Goal: Task Accomplishment & Management: Manage account settings

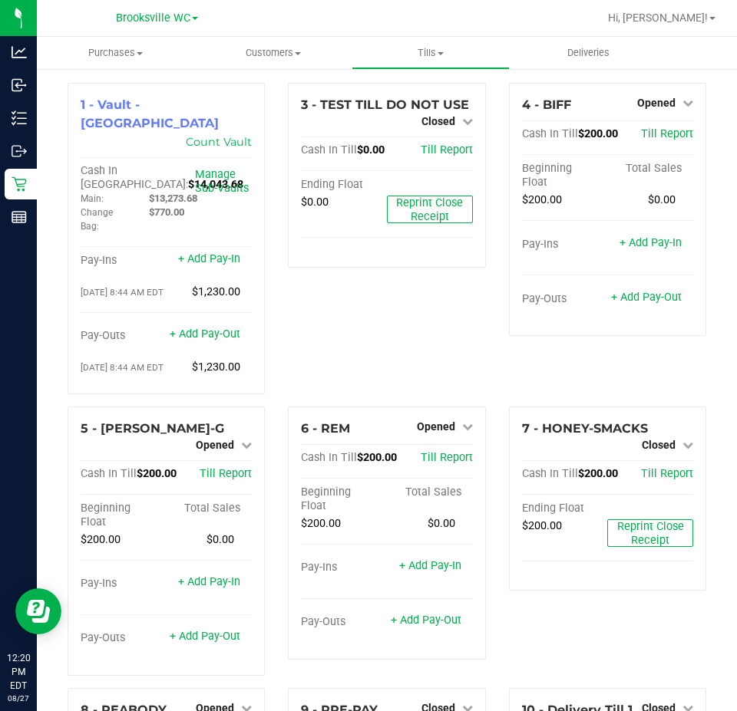
drag, startPoint x: 0, startPoint y: 0, endPoint x: 44, endPoint y: 245, distance: 248.7
click at [44, 245] on div "1 - Vault - [GEOGRAPHIC_DATA] Count Vault Cash In Vault: $14,043.68 Main: $13,2…" at bounding box center [387, 519] width 700 height 902
click at [220, 328] on link "+ Add Pay-Out" at bounding box center [205, 334] width 71 height 13
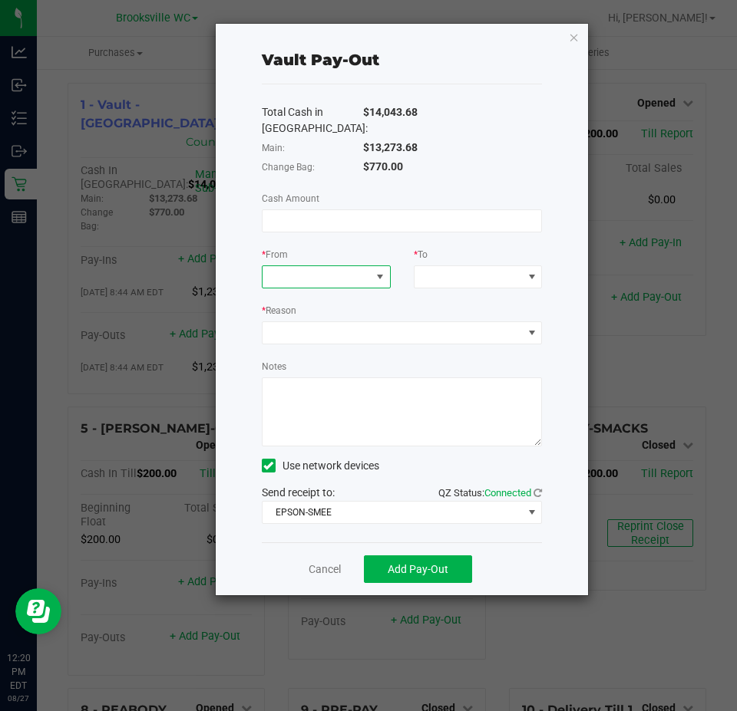
click at [289, 275] on span at bounding box center [316, 276] width 108 height 21
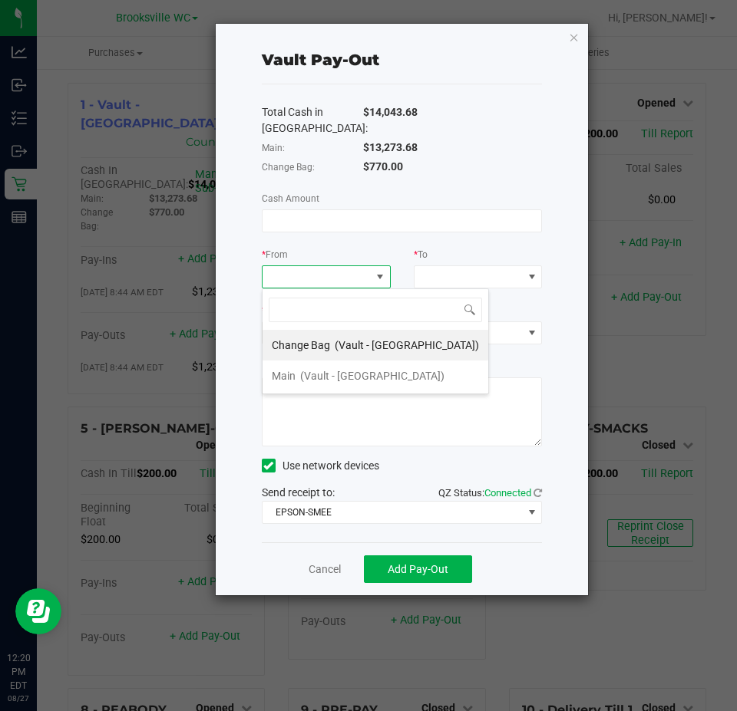
scroll to position [23, 129]
click at [306, 377] on span "(Vault - [GEOGRAPHIC_DATA])" at bounding box center [372, 376] width 144 height 12
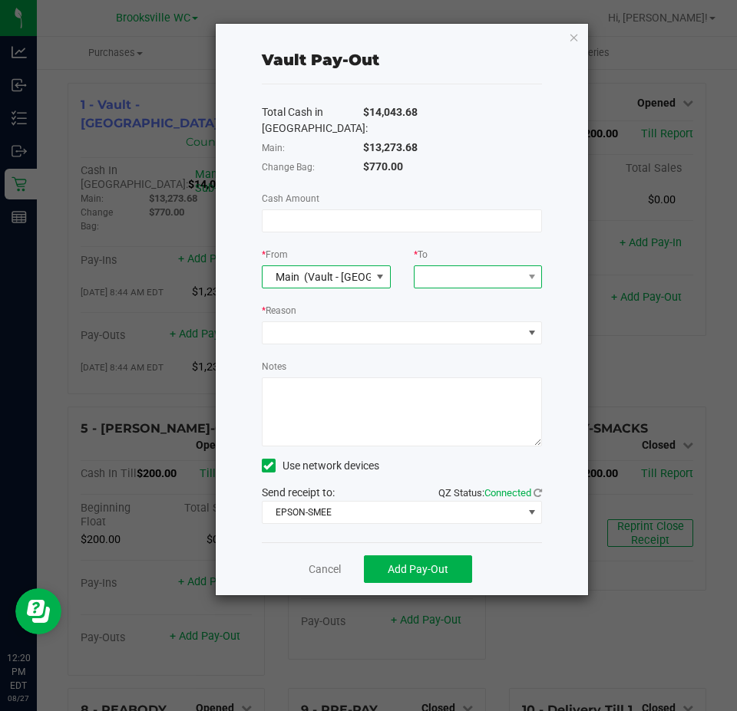
click at [447, 266] on span at bounding box center [478, 277] width 129 height 23
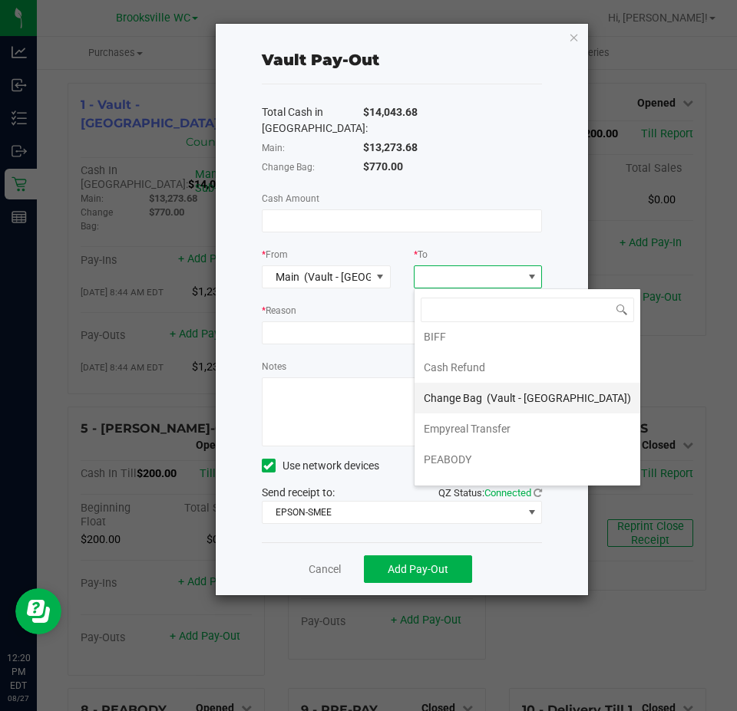
scroll to position [61, 0]
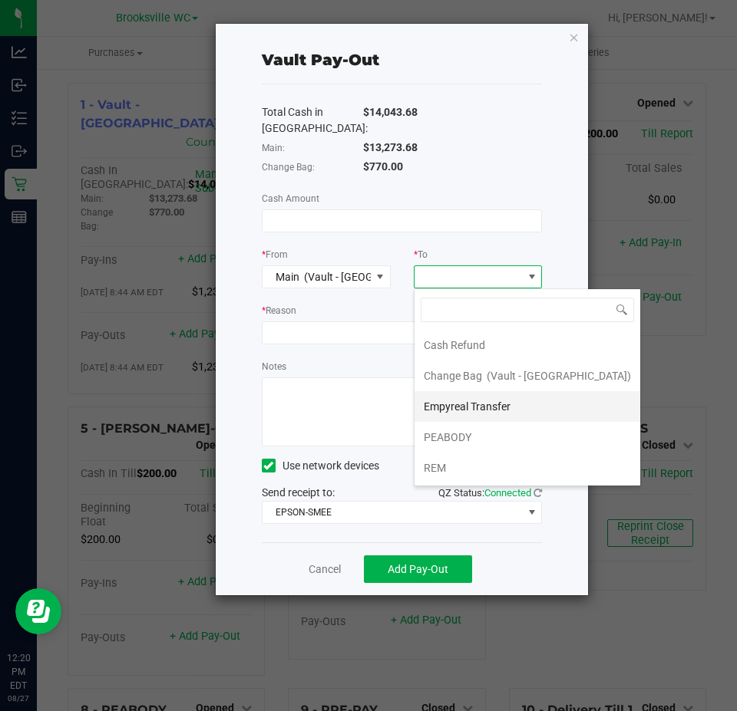
click at [481, 416] on div "Empyreal Transfer" at bounding box center [468, 407] width 89 height 28
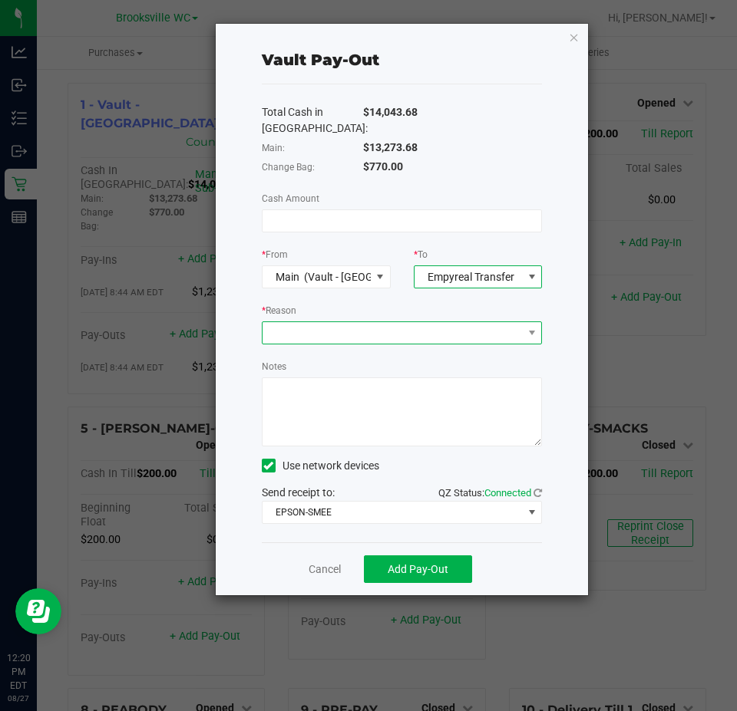
click at [351, 328] on span at bounding box center [392, 332] width 260 height 21
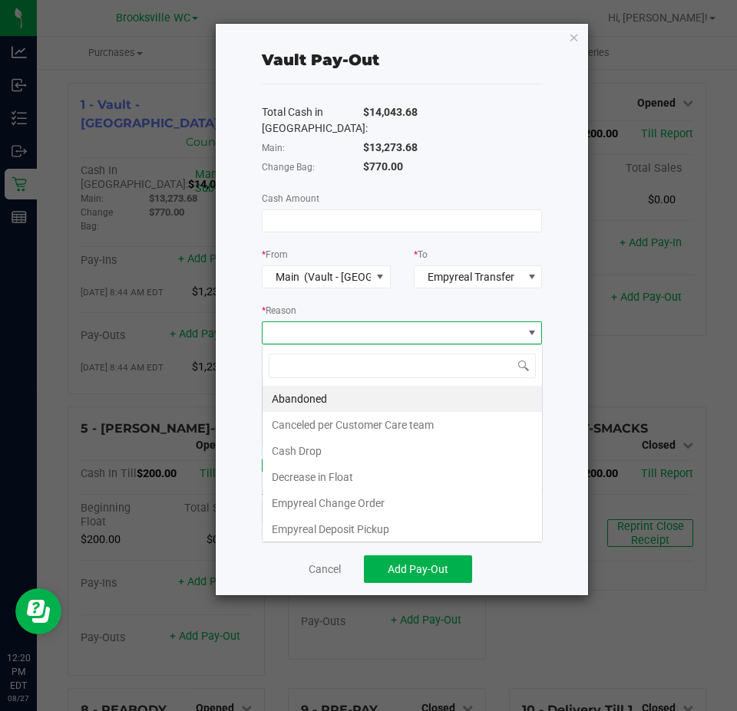
scroll to position [23, 280]
click at [368, 502] on li "Empyreal Change Order" at bounding box center [401, 503] width 279 height 26
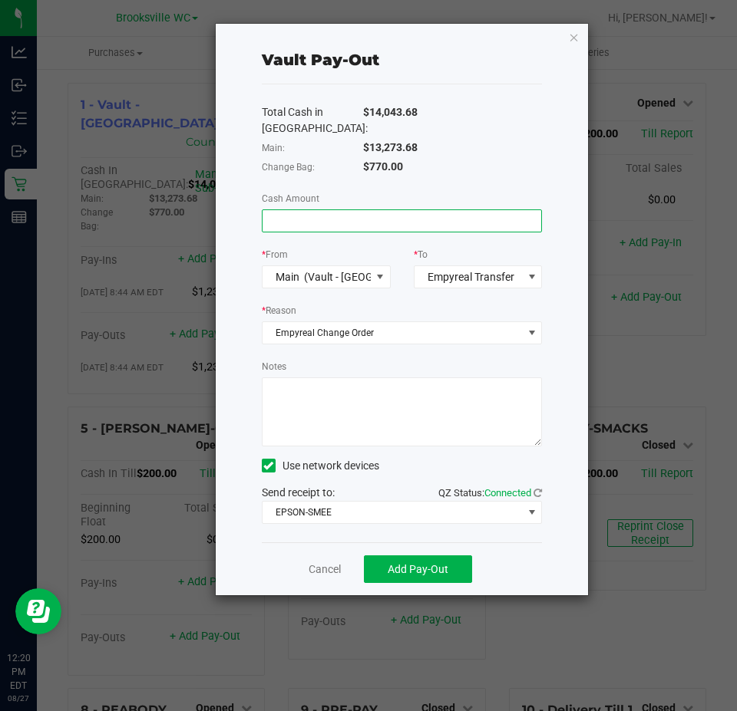
click at [328, 220] on input at bounding box center [401, 220] width 279 height 21
type input "$1,230.00"
click at [378, 423] on textarea "Notes" at bounding box center [402, 412] width 281 height 69
type textarea "eb"
click at [412, 568] on span "Add Pay-Out" at bounding box center [418, 569] width 61 height 12
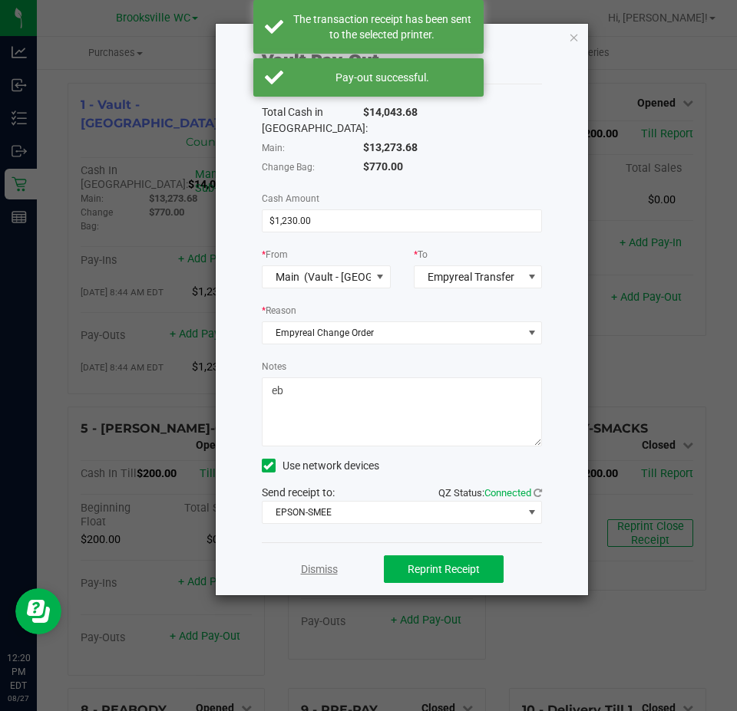
click at [322, 571] on link "Dismiss" at bounding box center [319, 570] width 37 height 16
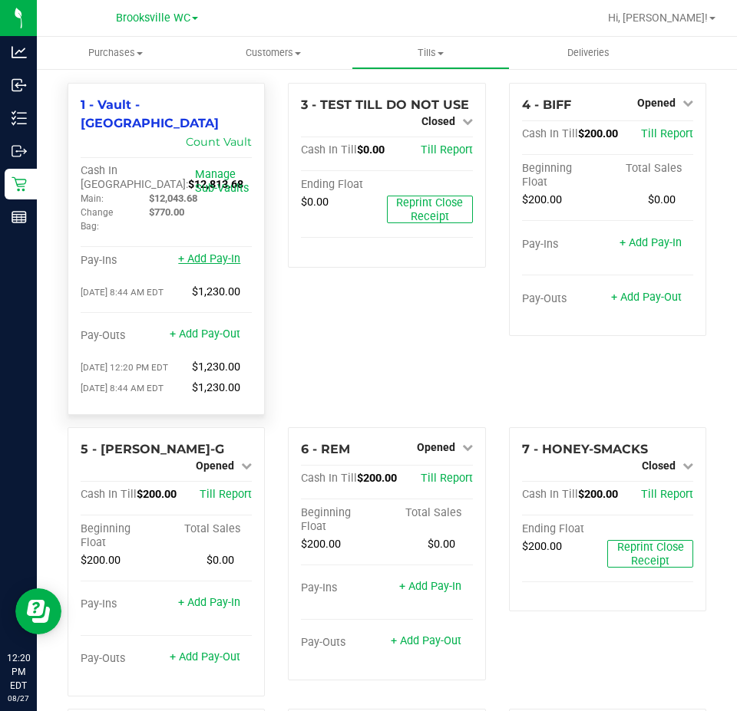
click at [201, 252] on link "+ Add Pay-In" at bounding box center [209, 258] width 62 height 13
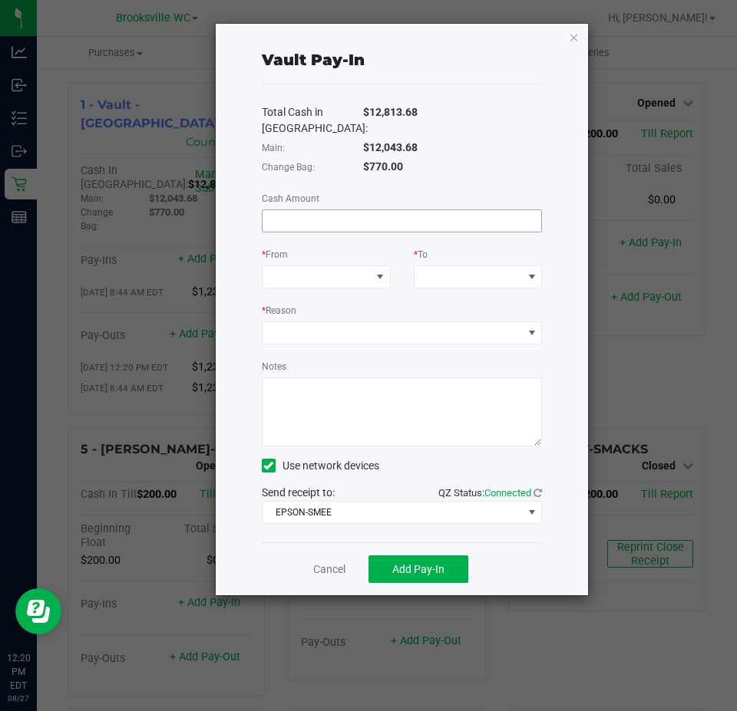
click at [315, 229] on input at bounding box center [401, 220] width 279 height 21
type input "$1,230.00"
click at [314, 269] on span at bounding box center [316, 276] width 108 height 21
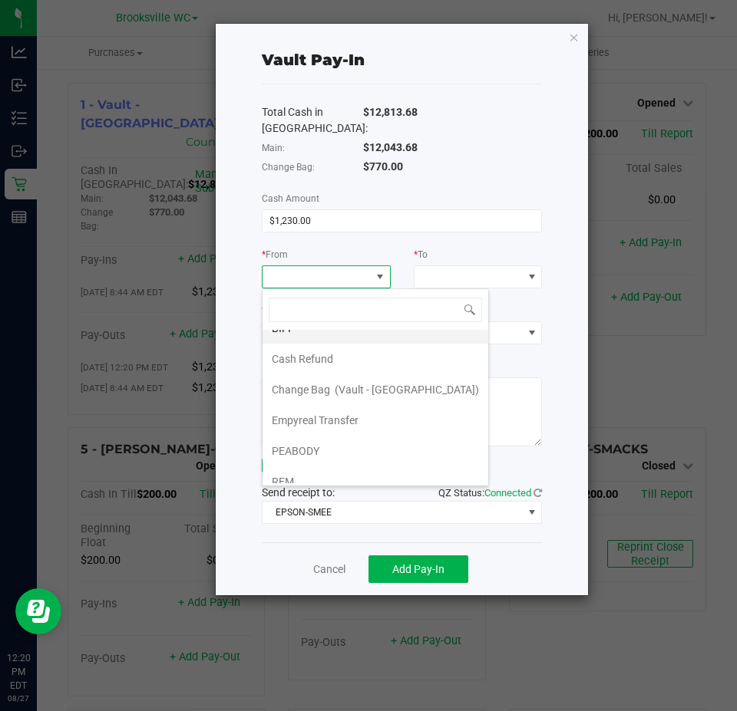
scroll to position [61, 0]
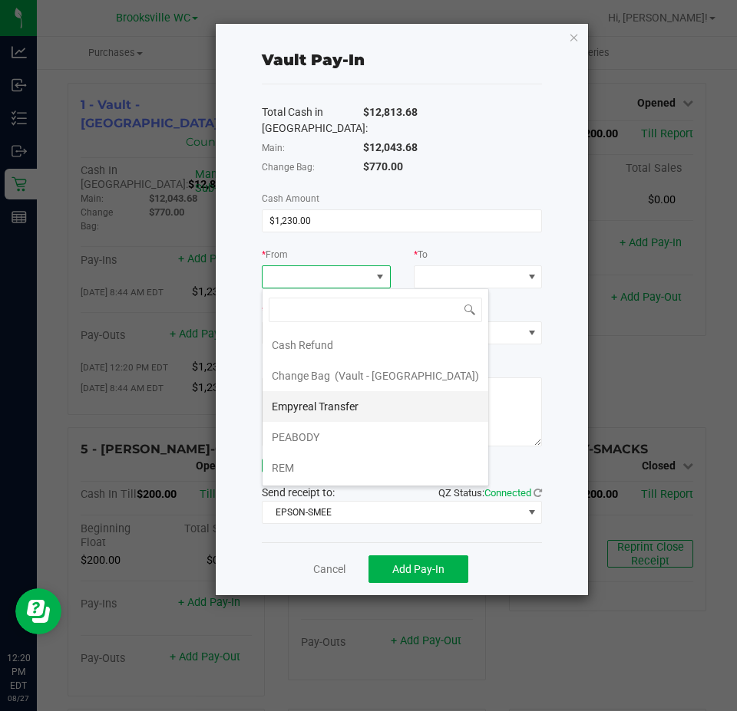
click at [341, 401] on span "Empyreal Transfer" at bounding box center [315, 407] width 87 height 12
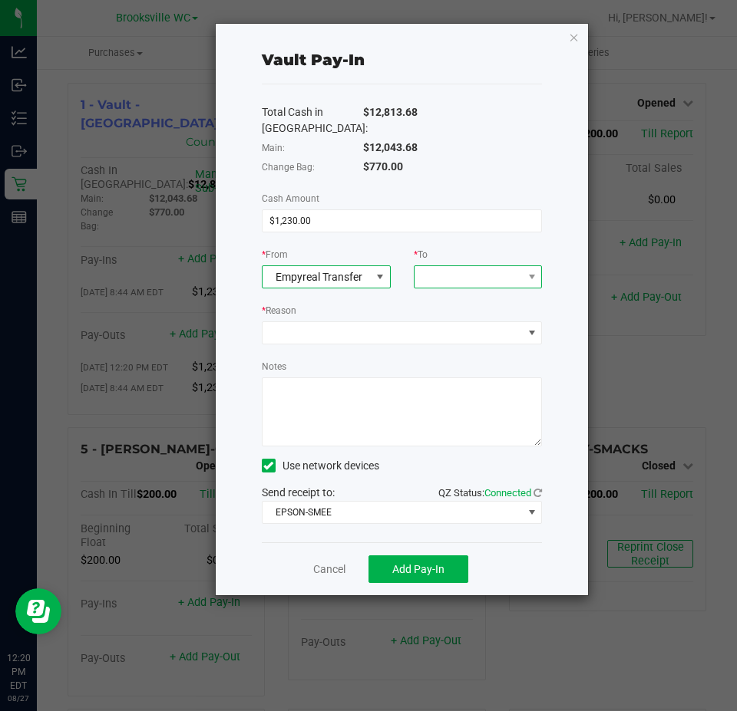
click at [474, 279] on span at bounding box center [468, 276] width 108 height 21
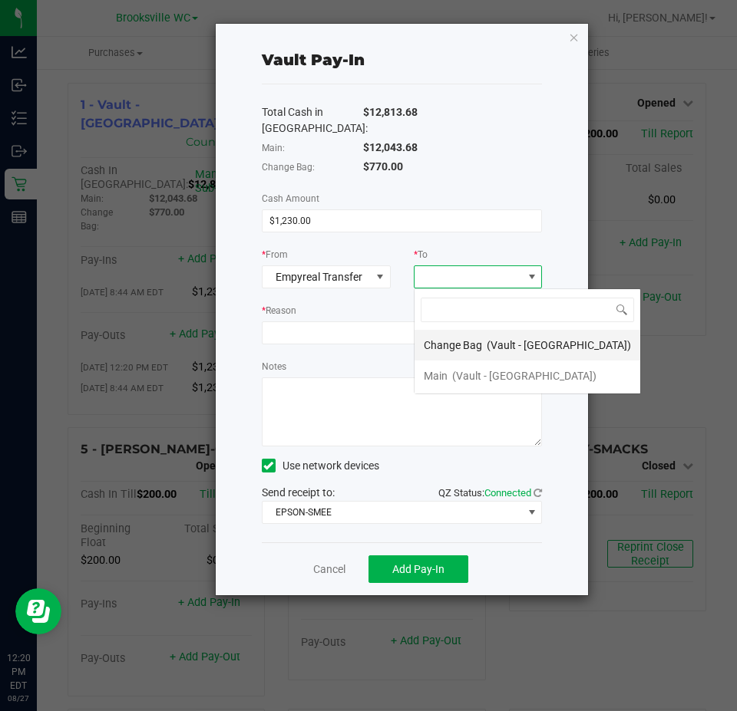
scroll to position [23, 129]
click at [469, 339] on span "Change Bag" at bounding box center [453, 345] width 58 height 12
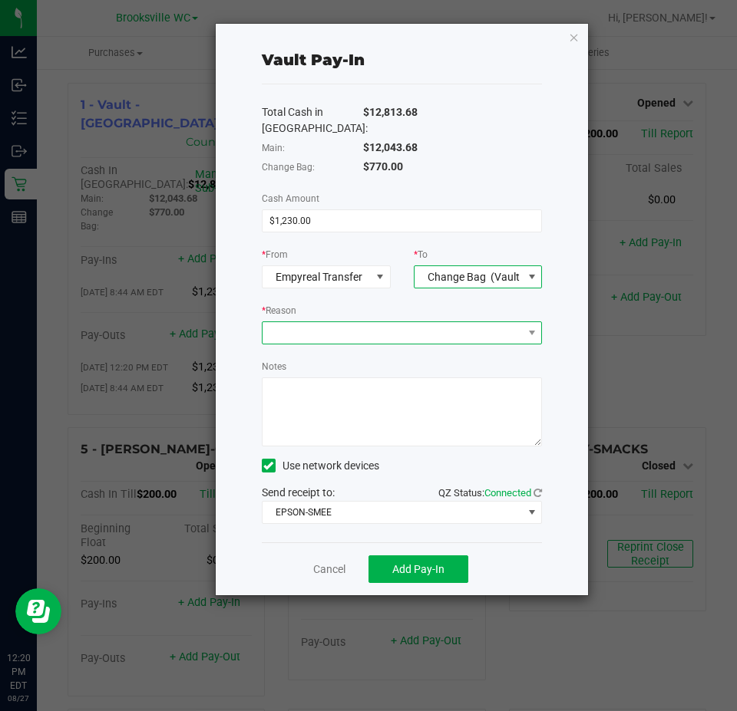
click at [401, 338] on span at bounding box center [392, 332] width 260 height 21
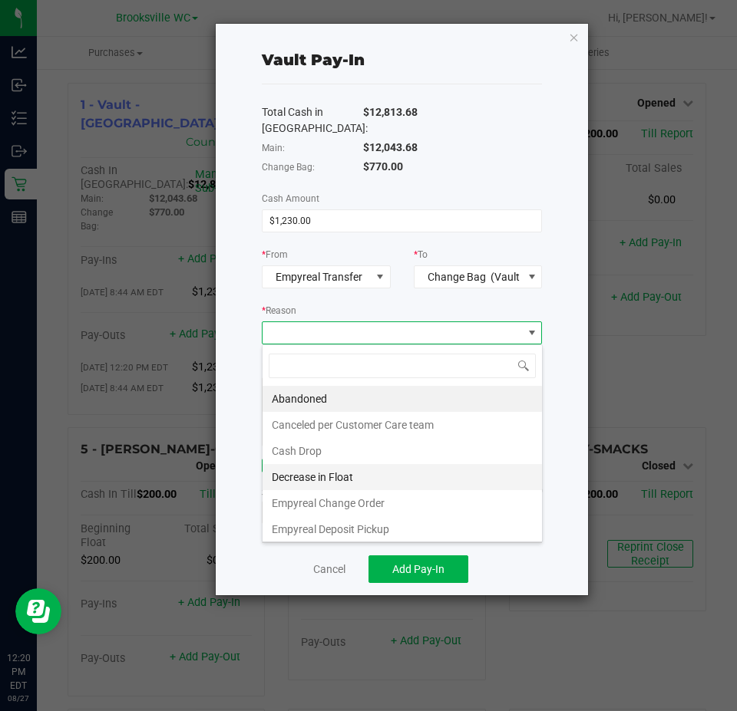
scroll to position [29, 0]
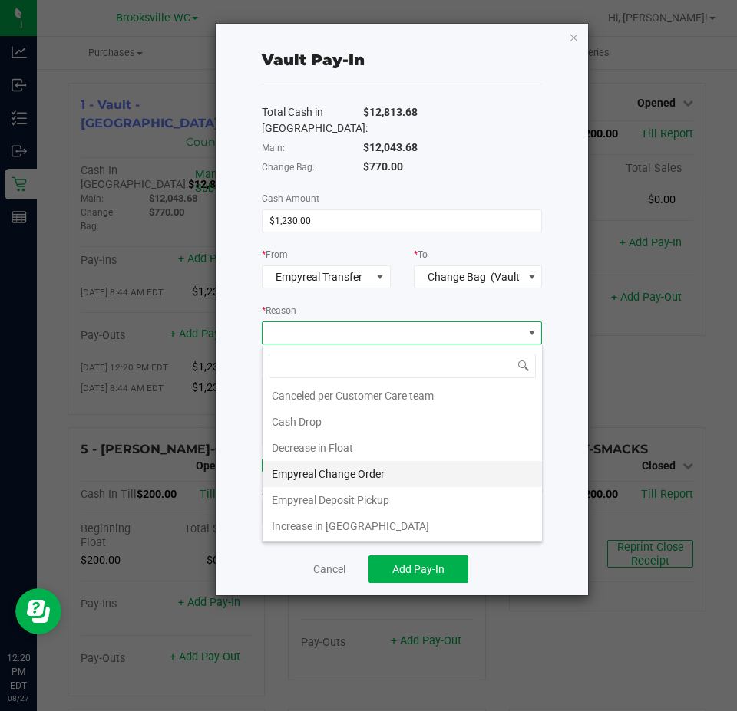
click at [390, 475] on li "Empyreal Change Order" at bounding box center [401, 474] width 279 height 26
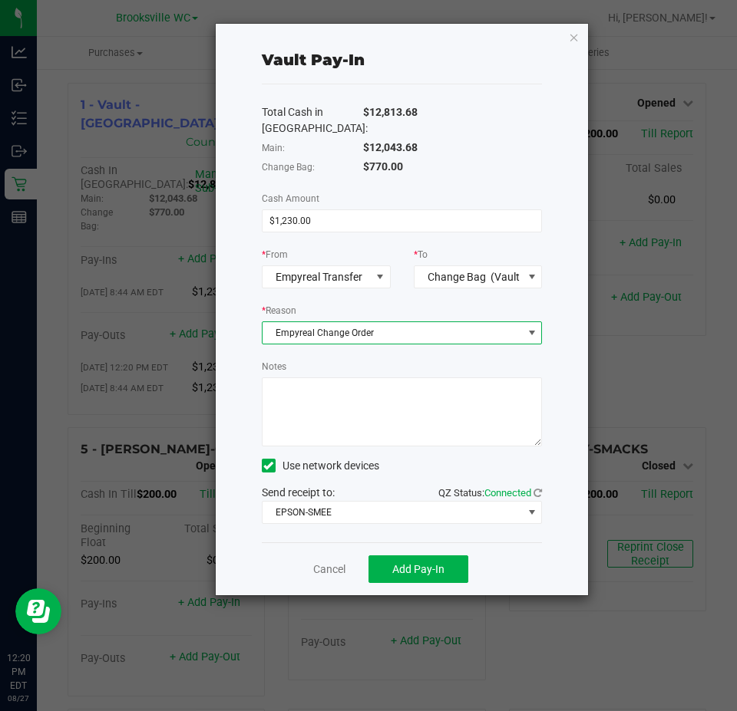
click at [343, 413] on textarea "Notes" at bounding box center [402, 412] width 281 height 69
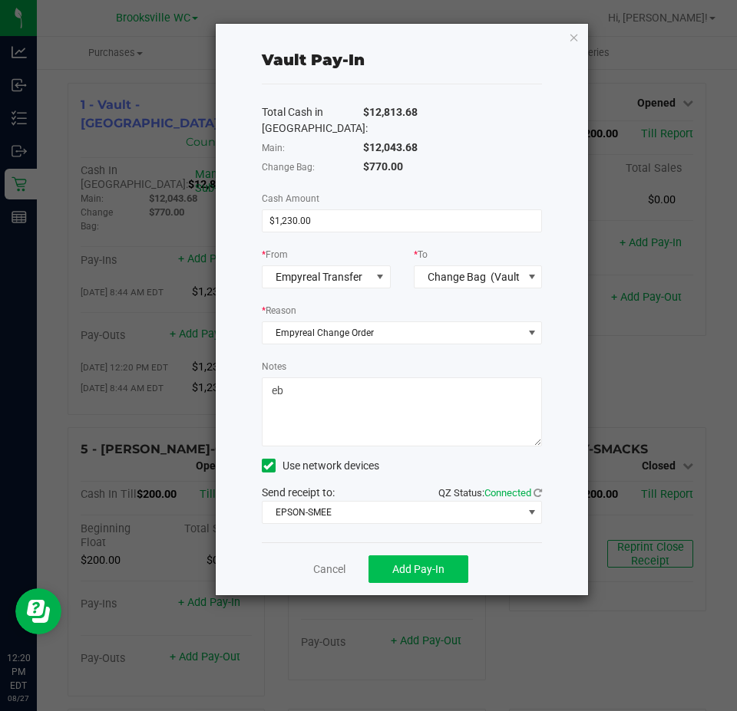
type textarea "eb"
click at [426, 567] on span "Add Pay-In" at bounding box center [418, 569] width 52 height 12
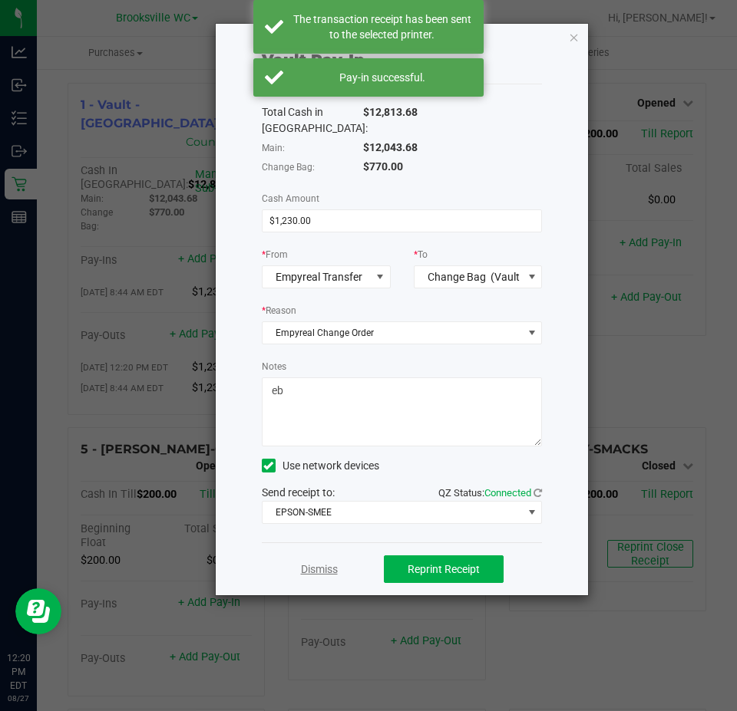
click at [322, 562] on link "Dismiss" at bounding box center [319, 570] width 37 height 16
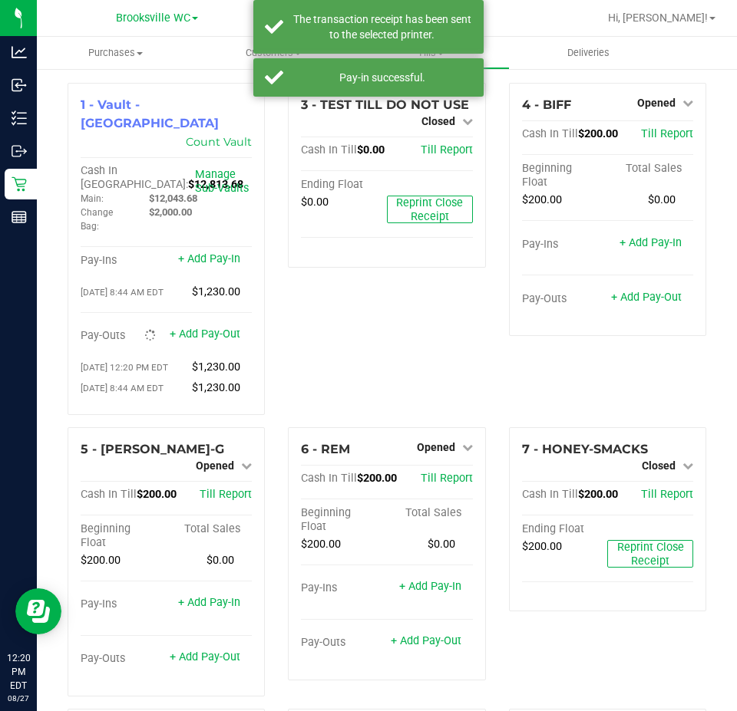
click at [356, 352] on div "3 - TEST TILL DO NOT USE Closed Open Till Cash In Till $0.00 Till Report Ending…" at bounding box center [386, 255] width 220 height 345
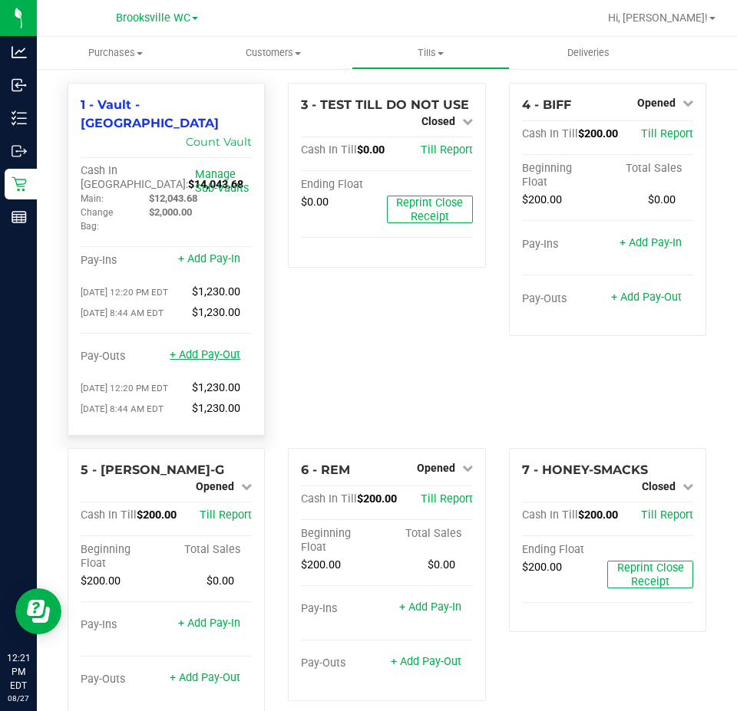
click at [226, 348] on link "+ Add Pay-Out" at bounding box center [205, 354] width 71 height 13
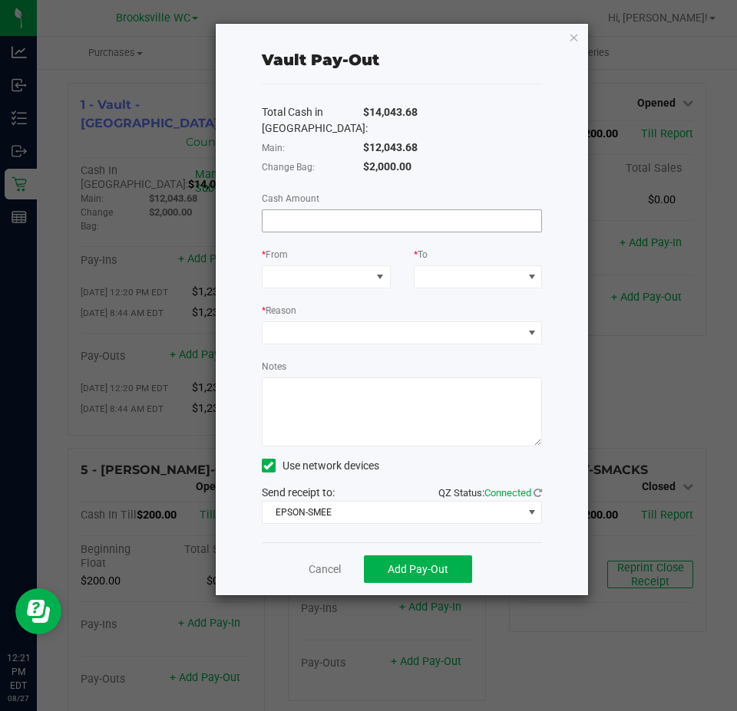
drag, startPoint x: 414, startPoint y: 201, endPoint x: 406, endPoint y: 219, distance: 19.6
click at [406, 219] on input at bounding box center [401, 220] width 279 height 21
type input "$12,043.68"
click at [332, 274] on span at bounding box center [316, 276] width 108 height 21
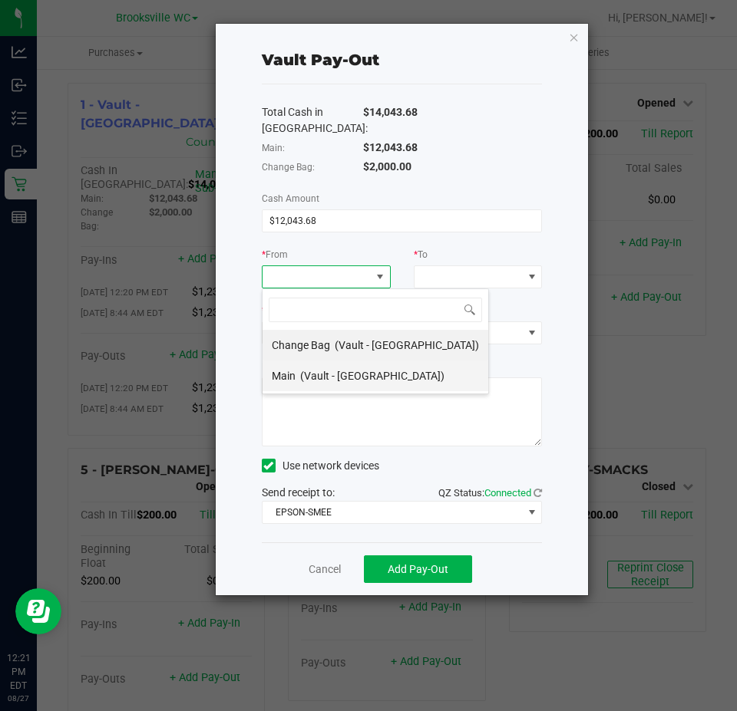
scroll to position [23, 129]
click at [356, 378] on span "(Vault - [GEOGRAPHIC_DATA])" at bounding box center [372, 376] width 144 height 12
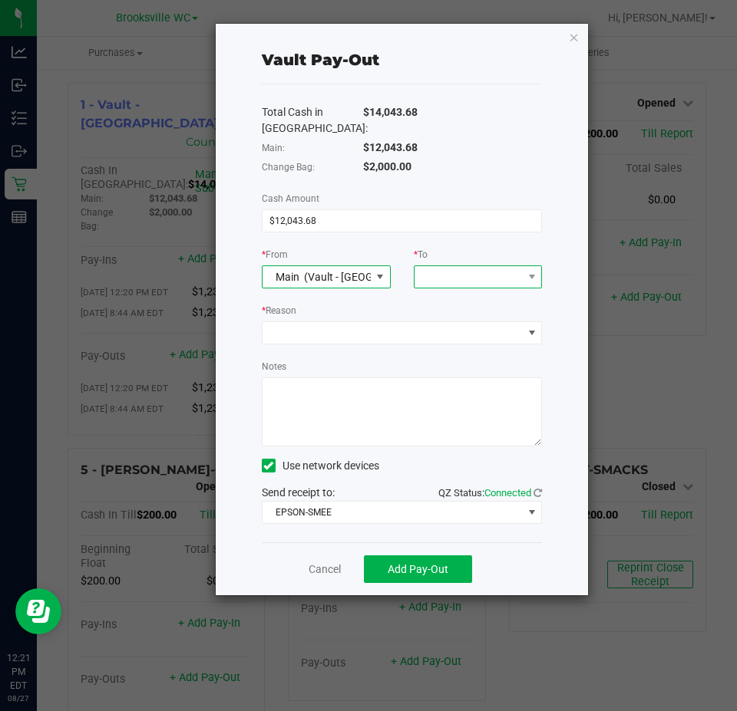
click at [479, 280] on span at bounding box center [468, 276] width 108 height 21
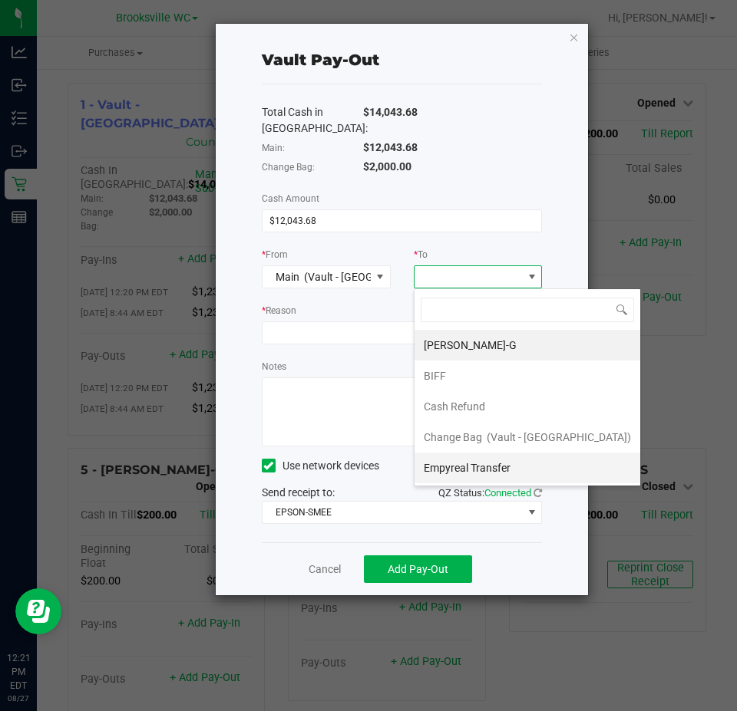
click at [499, 459] on div "Empyreal Transfer" at bounding box center [468, 468] width 89 height 28
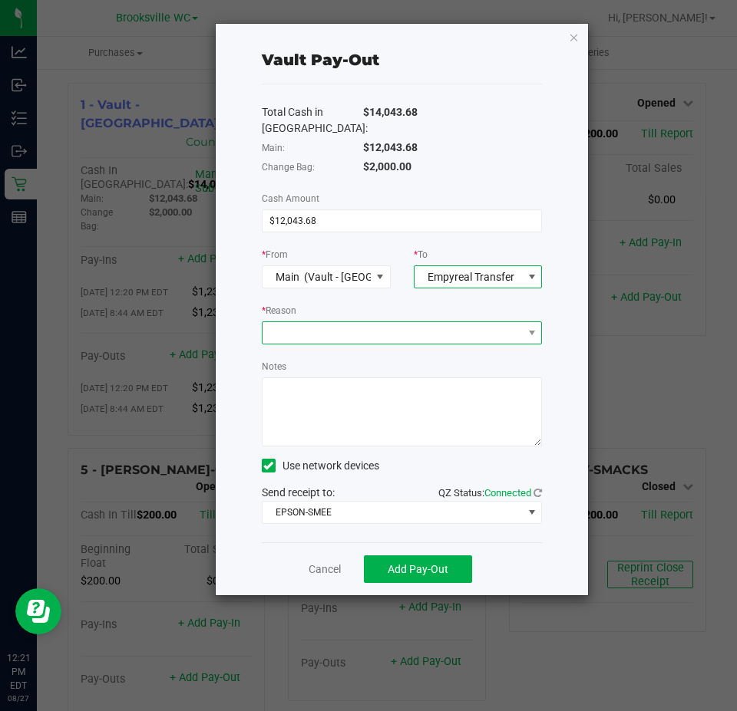
click at [440, 326] on span at bounding box center [392, 332] width 260 height 21
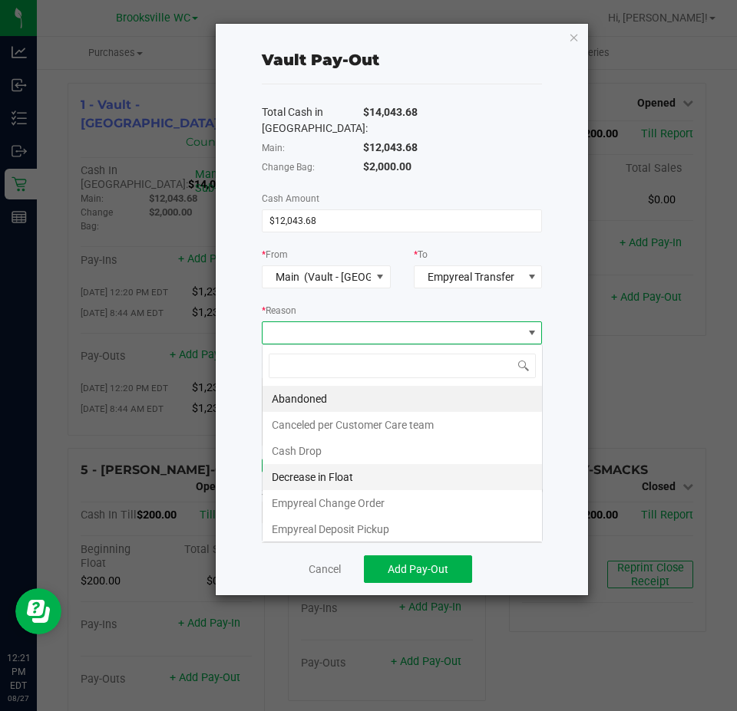
scroll to position [23, 280]
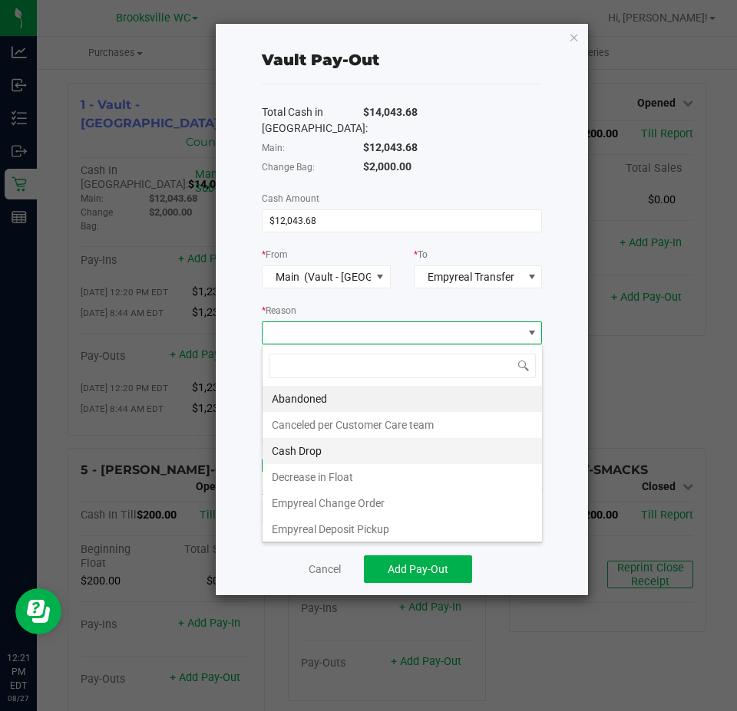
click at [420, 456] on li "Cash Drop" at bounding box center [401, 451] width 279 height 26
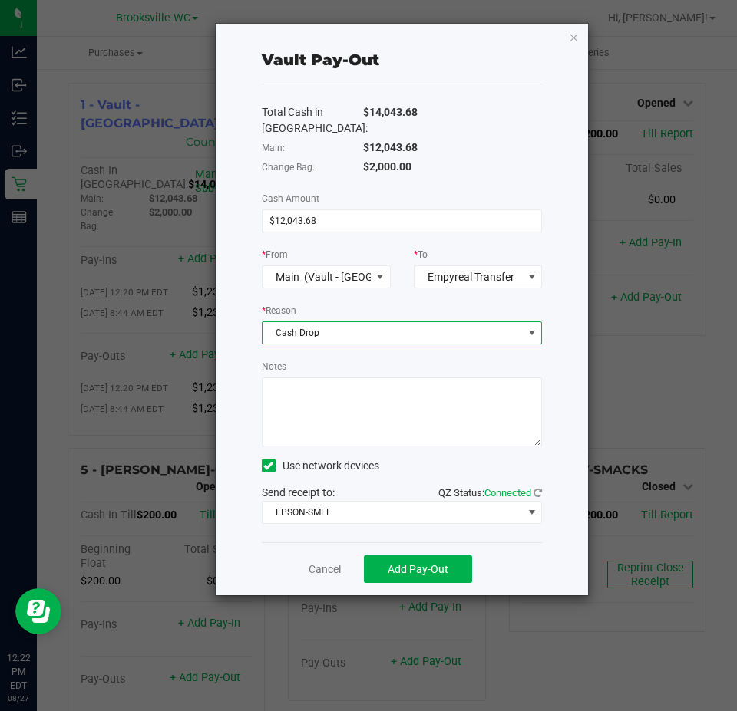
click at [332, 338] on span "Cash Drop" at bounding box center [392, 332] width 260 height 21
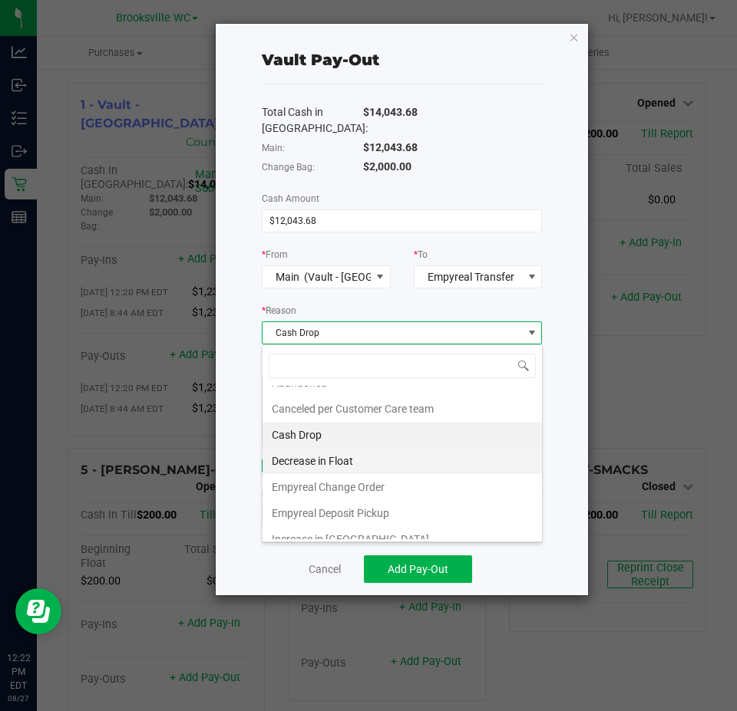
scroll to position [29, 0]
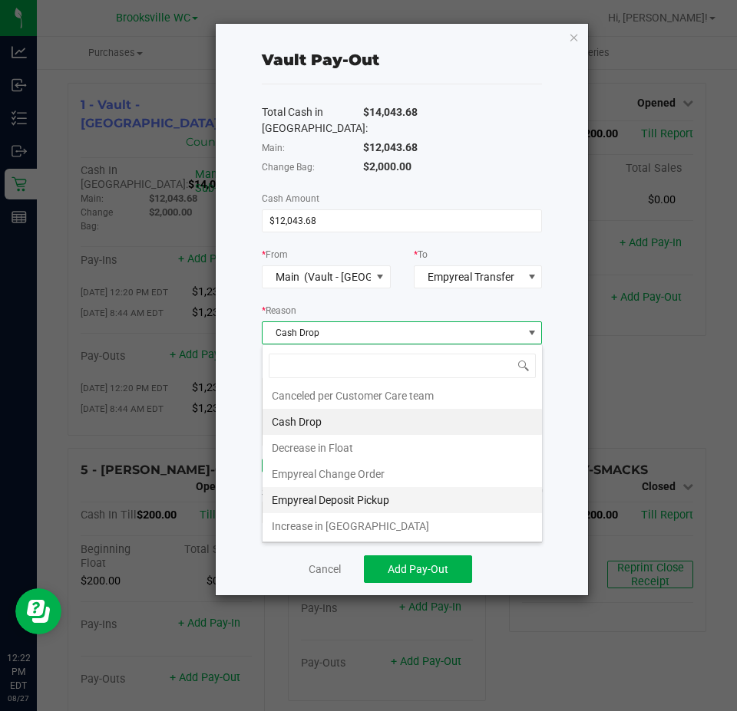
click at [352, 505] on li "Empyreal Deposit Pickup" at bounding box center [401, 500] width 279 height 26
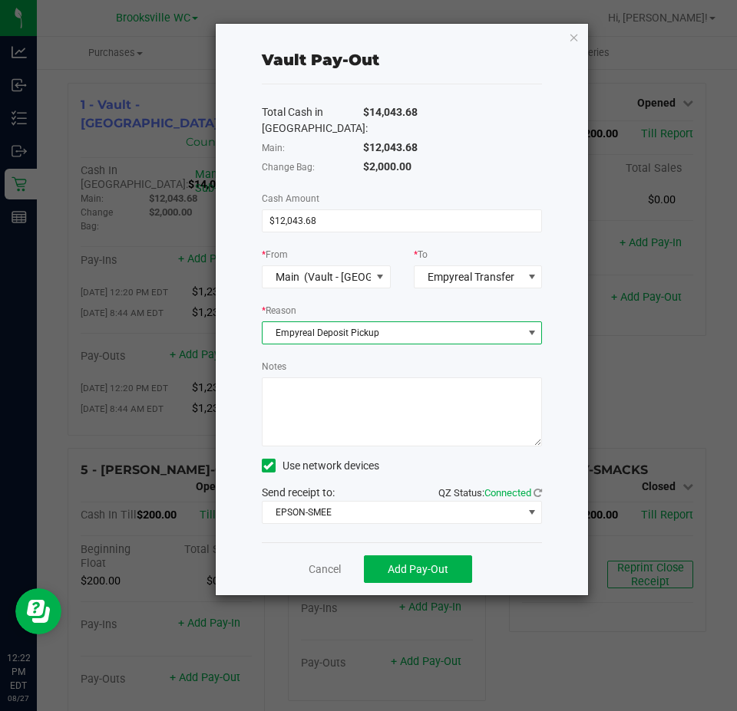
click at [370, 428] on textarea "Notes" at bounding box center [402, 412] width 281 height 69
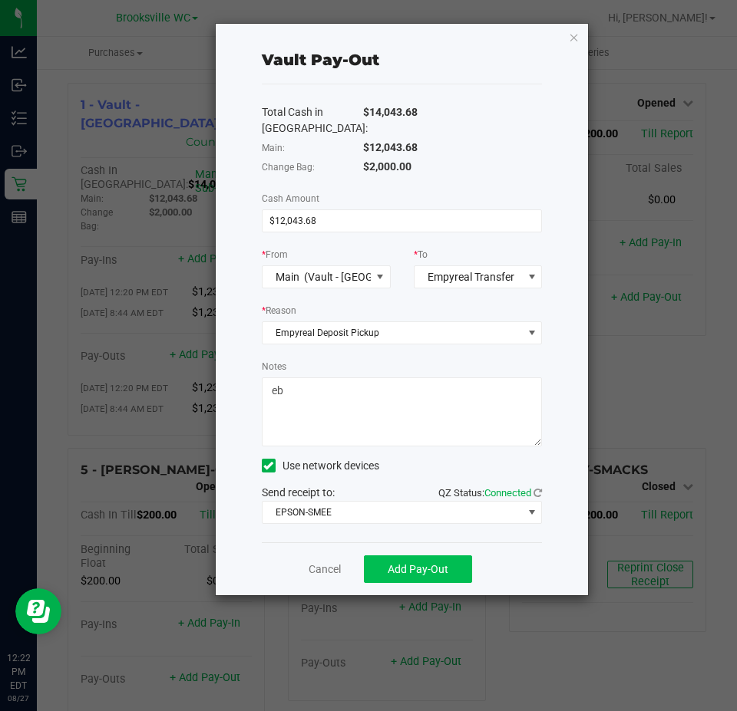
type textarea "eb"
click at [444, 573] on span "Add Pay-Out" at bounding box center [418, 569] width 61 height 12
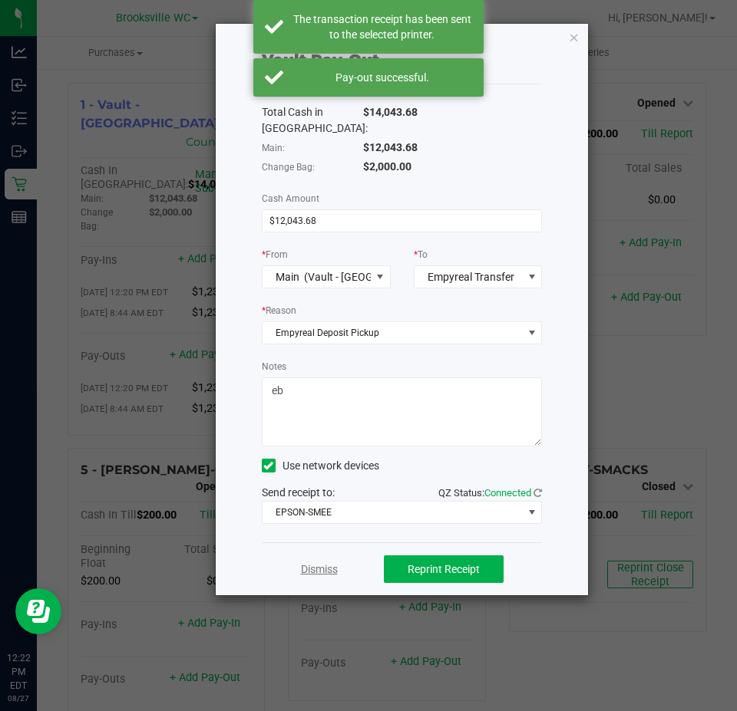
click at [329, 570] on link "Dismiss" at bounding box center [319, 570] width 37 height 16
